Goal: Information Seeking & Learning: Learn about a topic

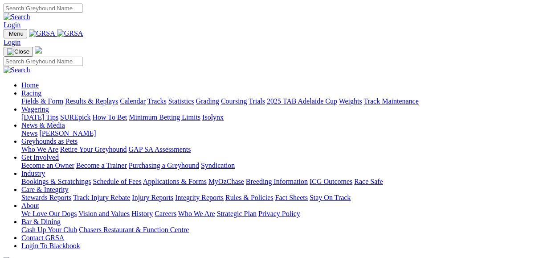
click at [51, 97] on link "Fields & Form" at bounding box center [42, 101] width 42 height 8
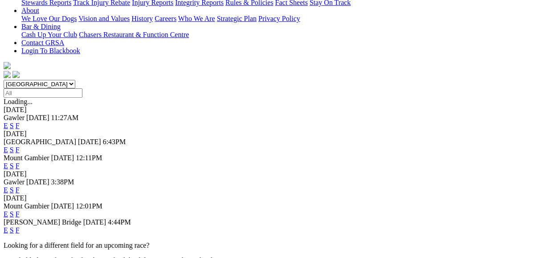
scroll to position [214, 0]
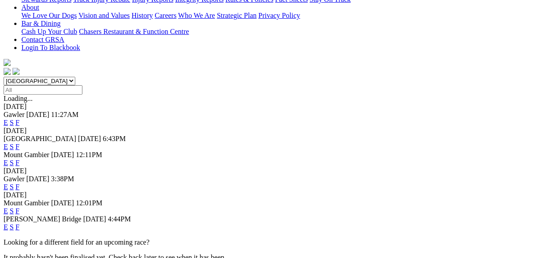
click at [20, 183] on link "F" at bounding box center [18, 187] width 4 height 8
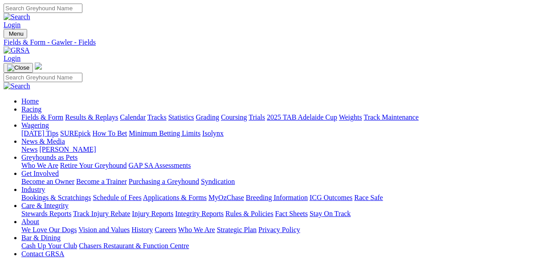
click at [49, 113] on link "Fields & Form" at bounding box center [42, 117] width 42 height 8
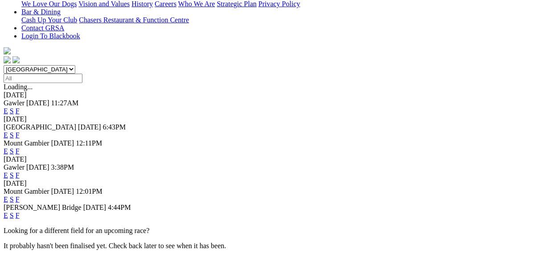
scroll to position [250, 0]
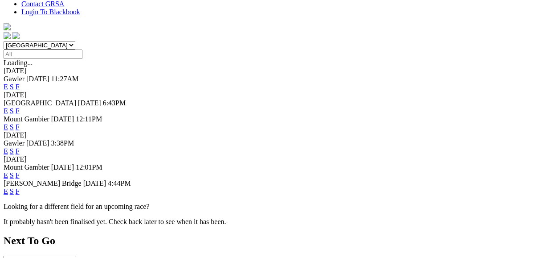
click at [20, 187] on link "F" at bounding box center [18, 191] width 4 height 8
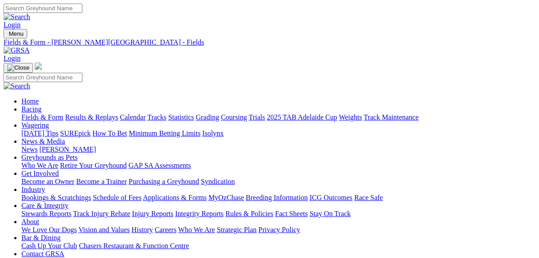
click at [39, 113] on link "Fields & Form" at bounding box center [42, 117] width 42 height 8
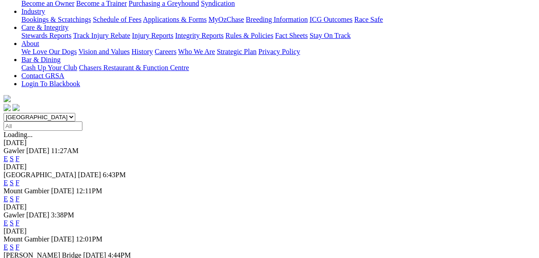
scroll to position [178, 0]
click at [8, 178] on link "E" at bounding box center [6, 182] width 4 height 8
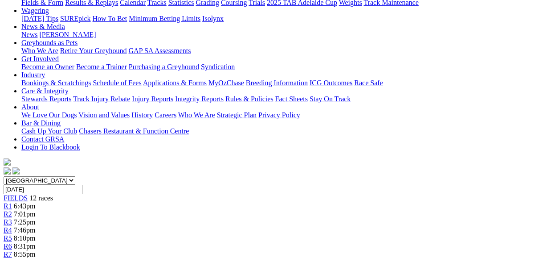
scroll to position [107, 0]
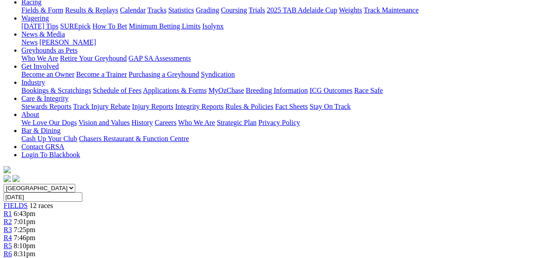
click at [12, 217] on span "R2" at bounding box center [8, 221] width 8 height 8
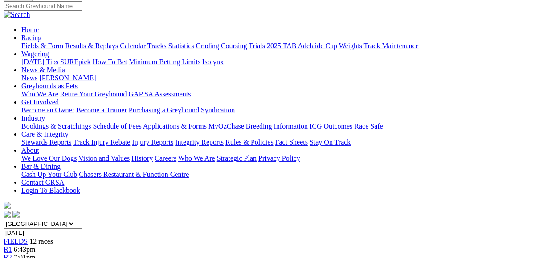
scroll to position [71, 0]
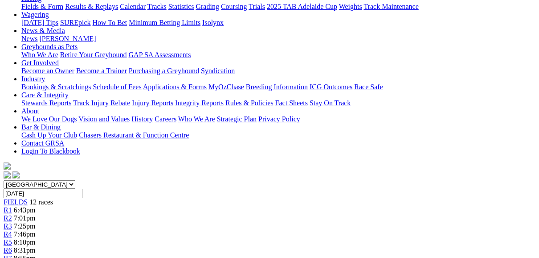
scroll to position [107, 0]
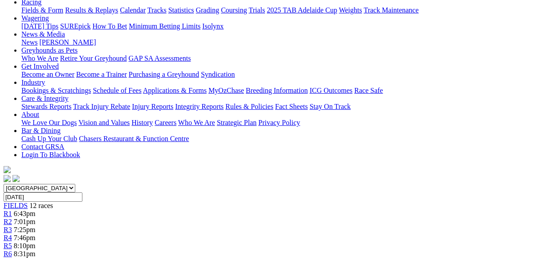
click at [12, 233] on span "R4" at bounding box center [8, 237] width 8 height 8
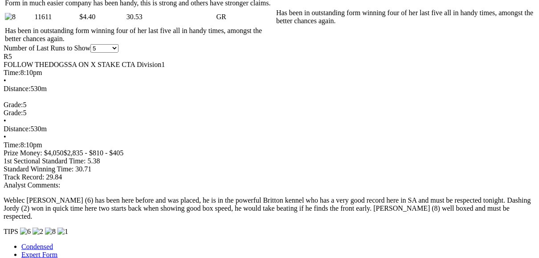
scroll to position [713, 0]
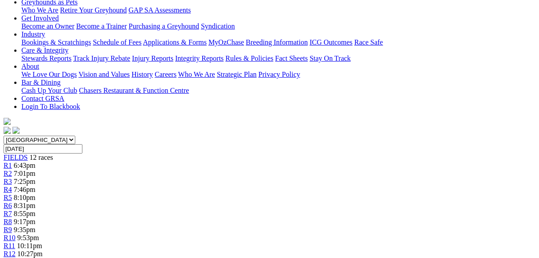
scroll to position [107, 0]
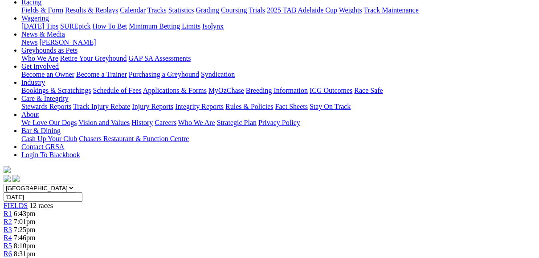
click at [12, 250] on span "R6" at bounding box center [8, 254] width 8 height 8
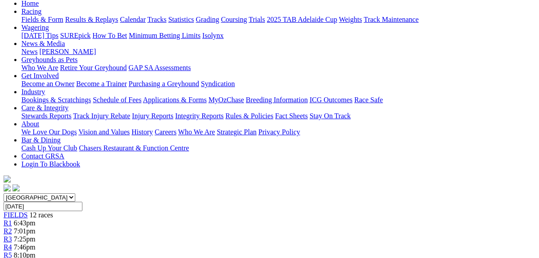
scroll to position [71, 0]
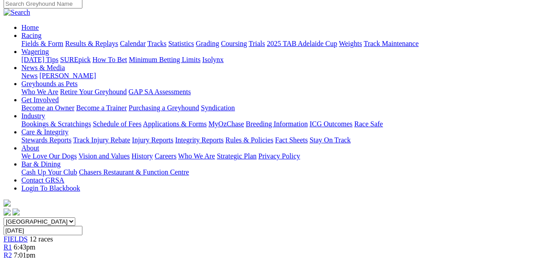
scroll to position [71, 0]
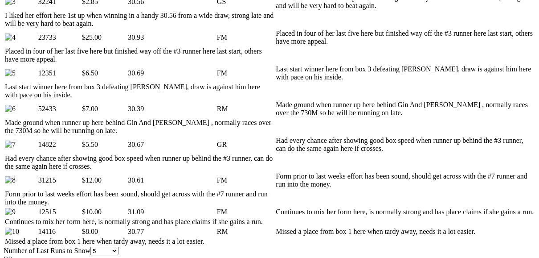
scroll to position [606, 0]
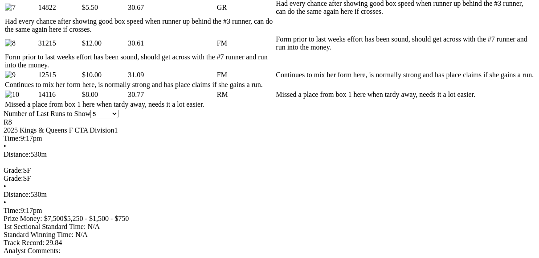
scroll to position [713, 0]
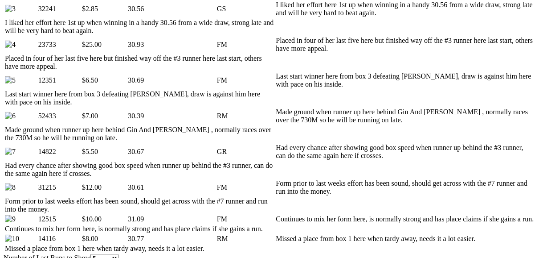
scroll to position [570, 0]
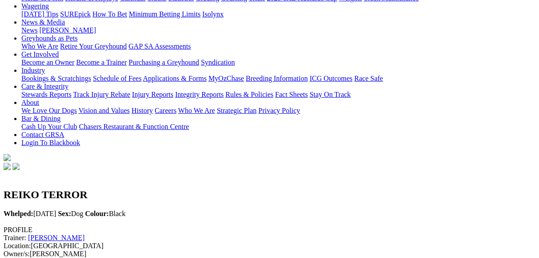
scroll to position [107, 0]
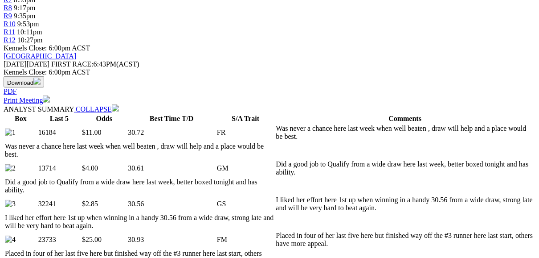
scroll to position [356, 0]
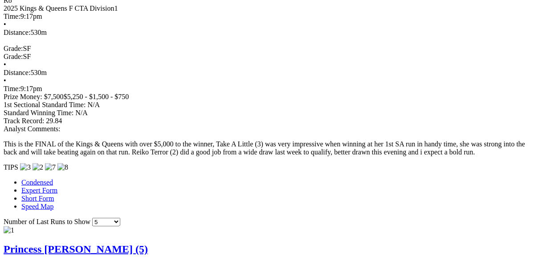
scroll to position [820, 0]
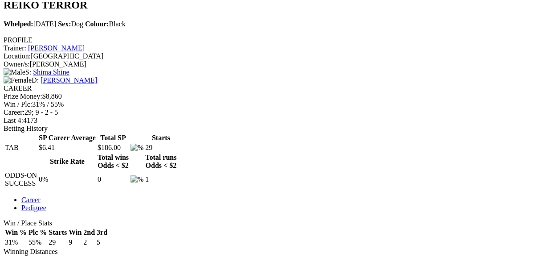
scroll to position [321, 0]
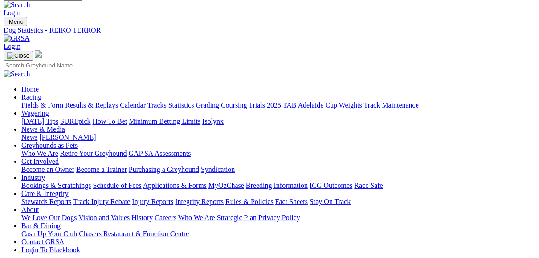
scroll to position [0, 0]
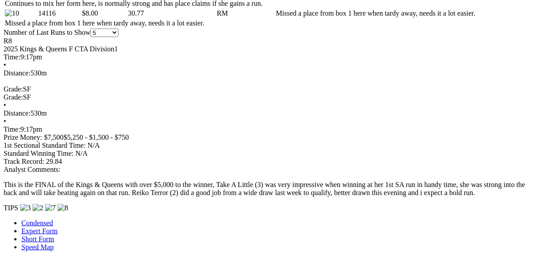
scroll to position [820, 0]
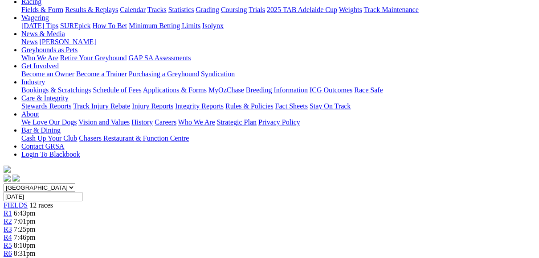
scroll to position [107, 0]
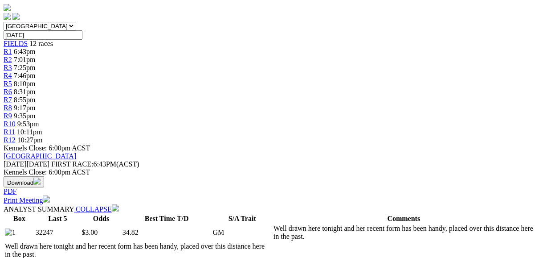
scroll to position [285, 0]
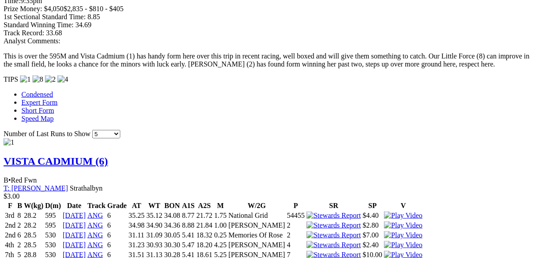
scroll to position [784, 0]
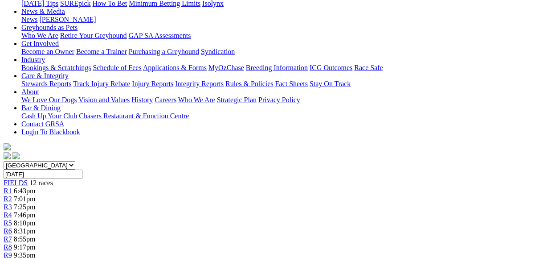
scroll to position [107, 0]
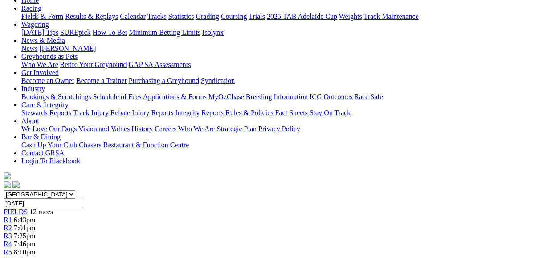
scroll to position [71, 0]
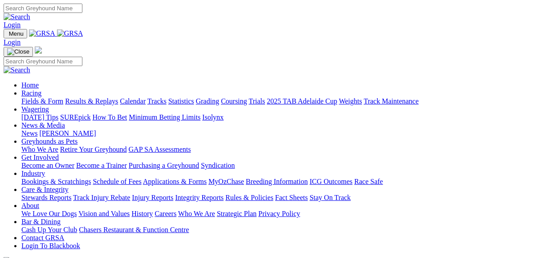
click at [43, 97] on link "Fields & Form" at bounding box center [42, 101] width 42 height 8
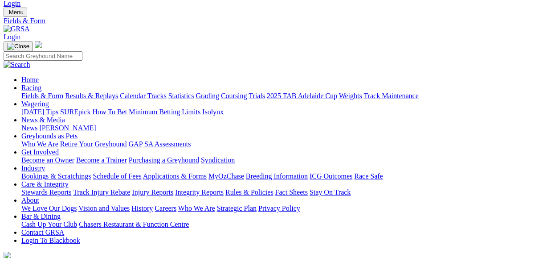
scroll to position [107, 0]
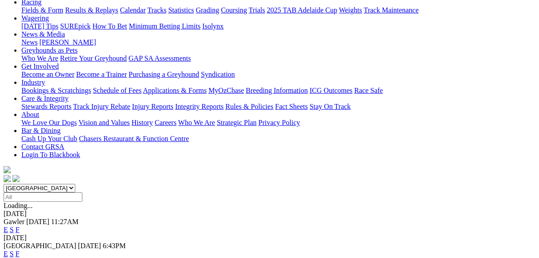
click at [20, 250] on link "F" at bounding box center [18, 254] width 4 height 8
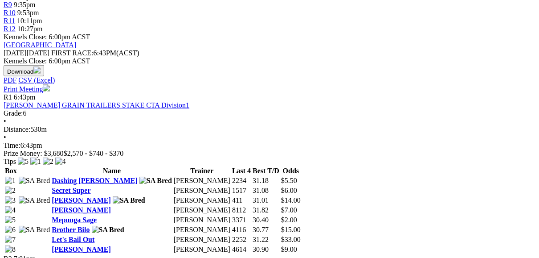
scroll to position [392, 0]
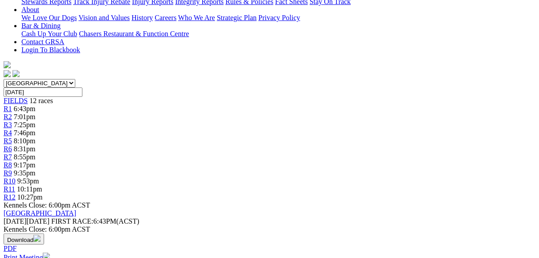
scroll to position [285, 0]
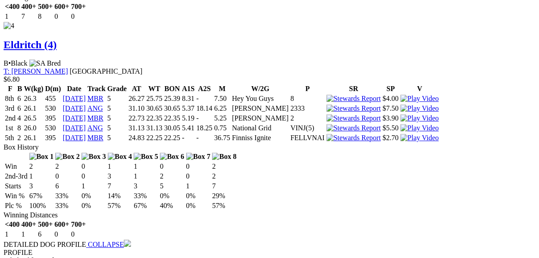
scroll to position [1818, 0]
